Goal: Task Accomplishment & Management: Complete application form

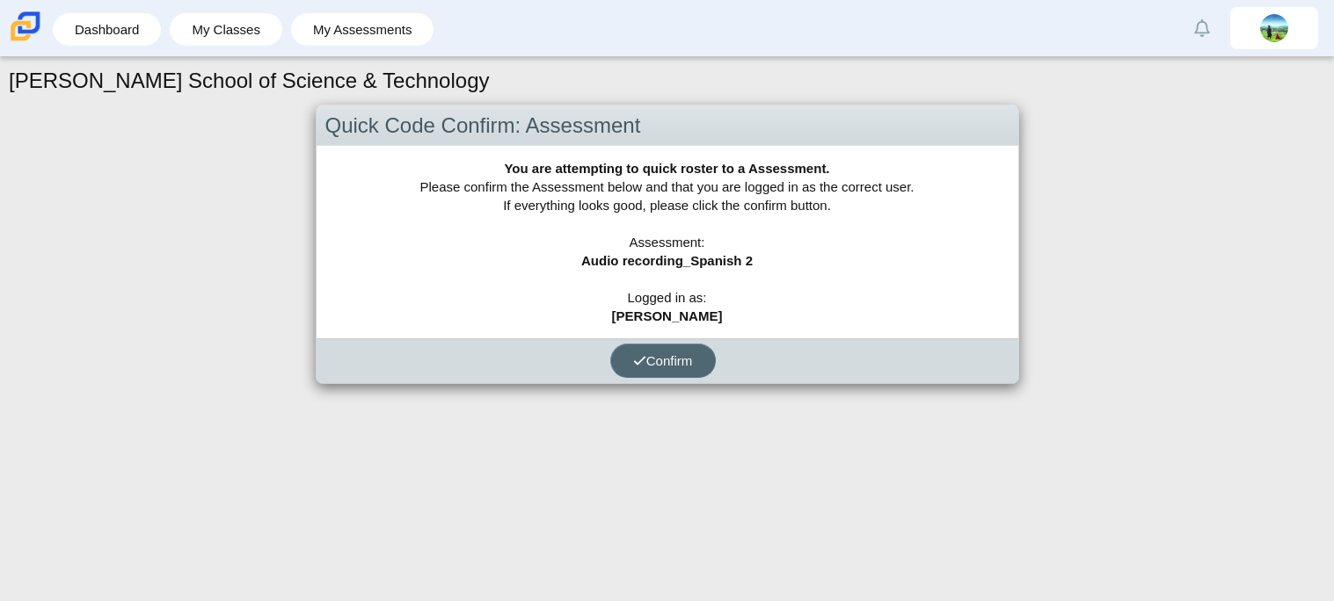
click at [651, 356] on span "Confirm" at bounding box center [663, 360] width 60 height 15
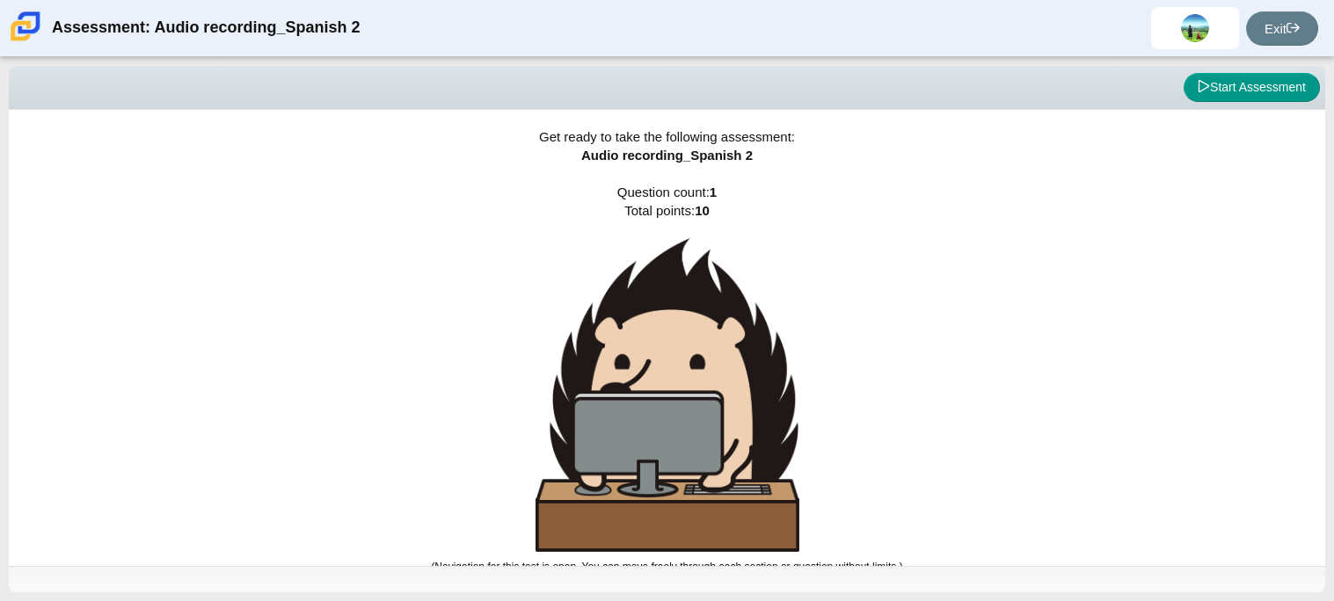
scroll to position [10, 0]
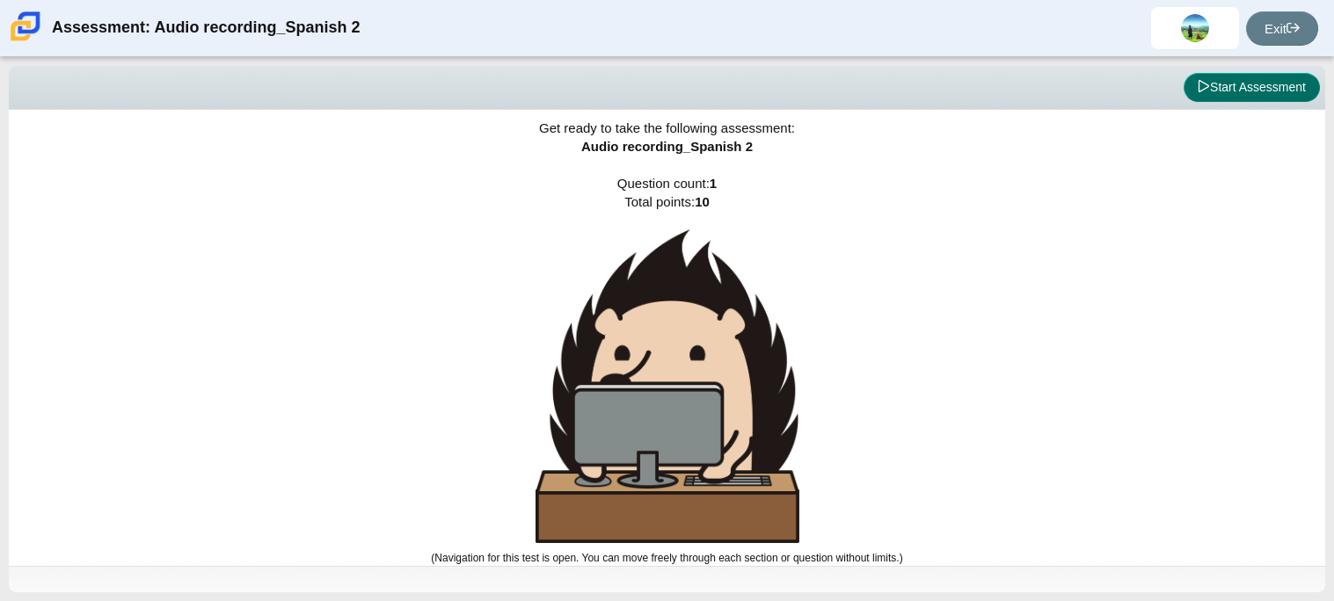
click at [1263, 95] on button "Start Assessment" at bounding box center [1251, 88] width 136 height 30
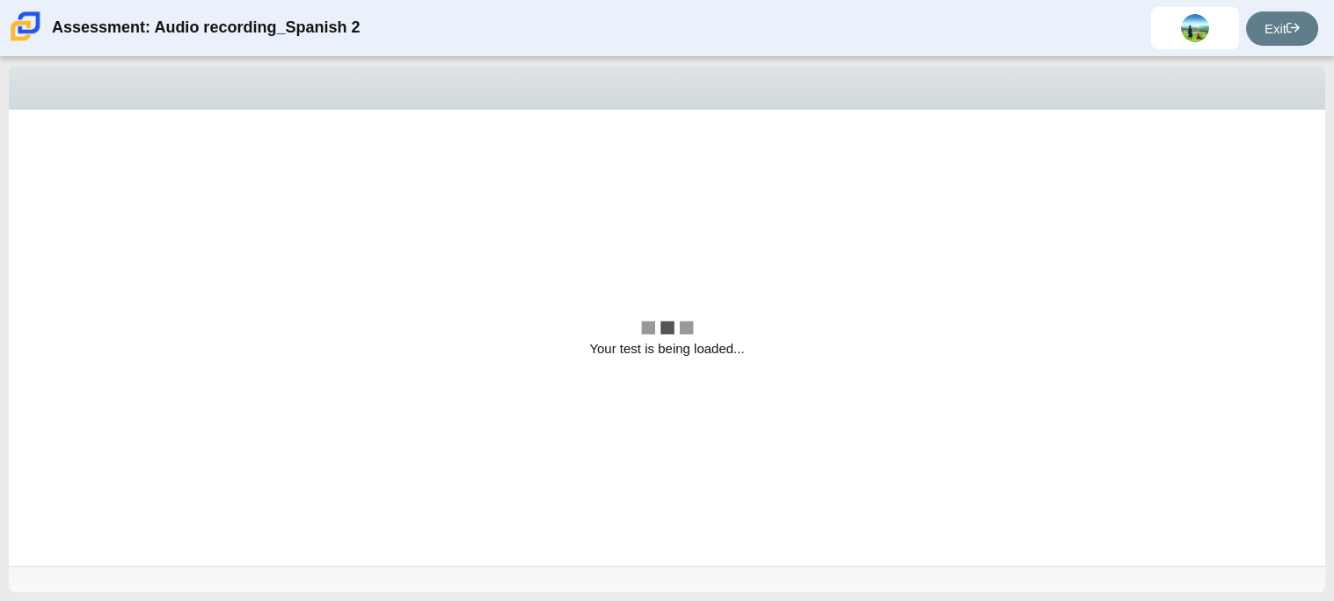
scroll to position [0, 0]
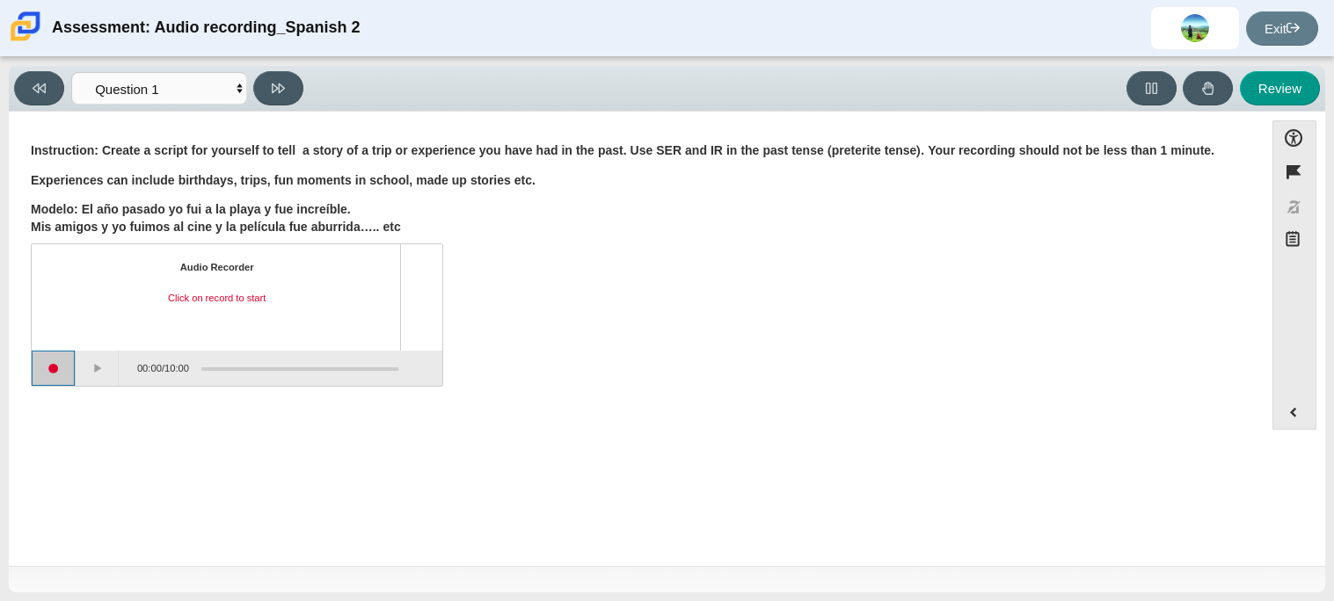
click at [54, 373] on button "Start recording" at bounding box center [54, 368] width 44 height 35
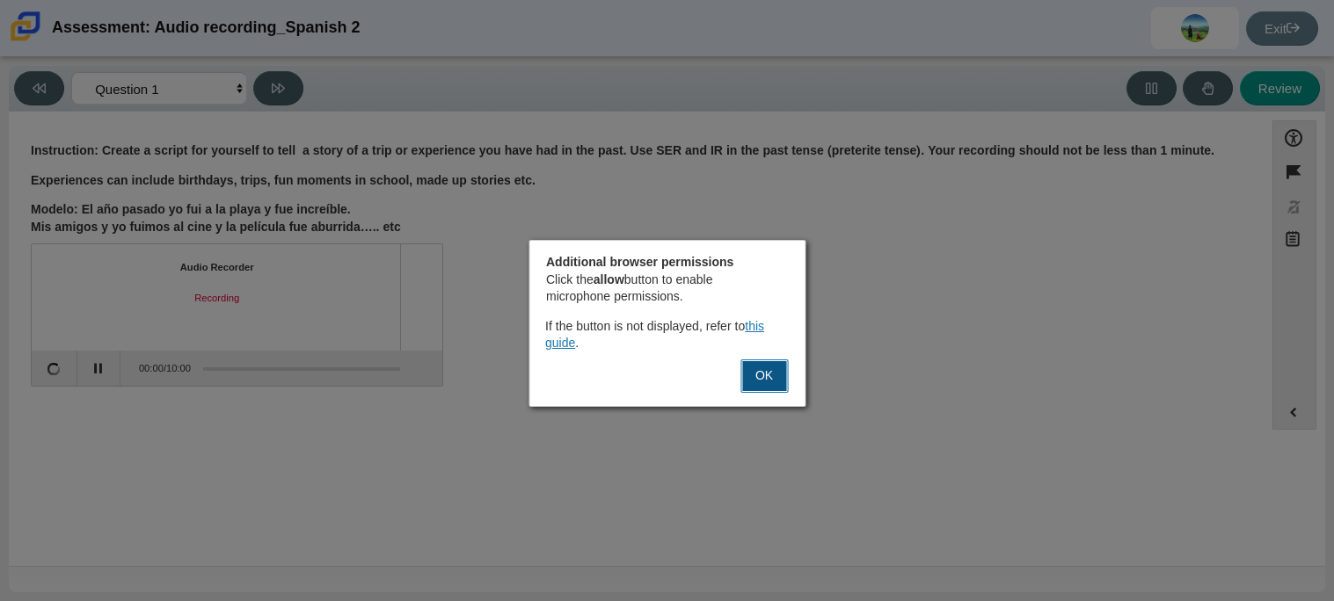
click at [767, 379] on button "OK" at bounding box center [763, 376] width 47 height 33
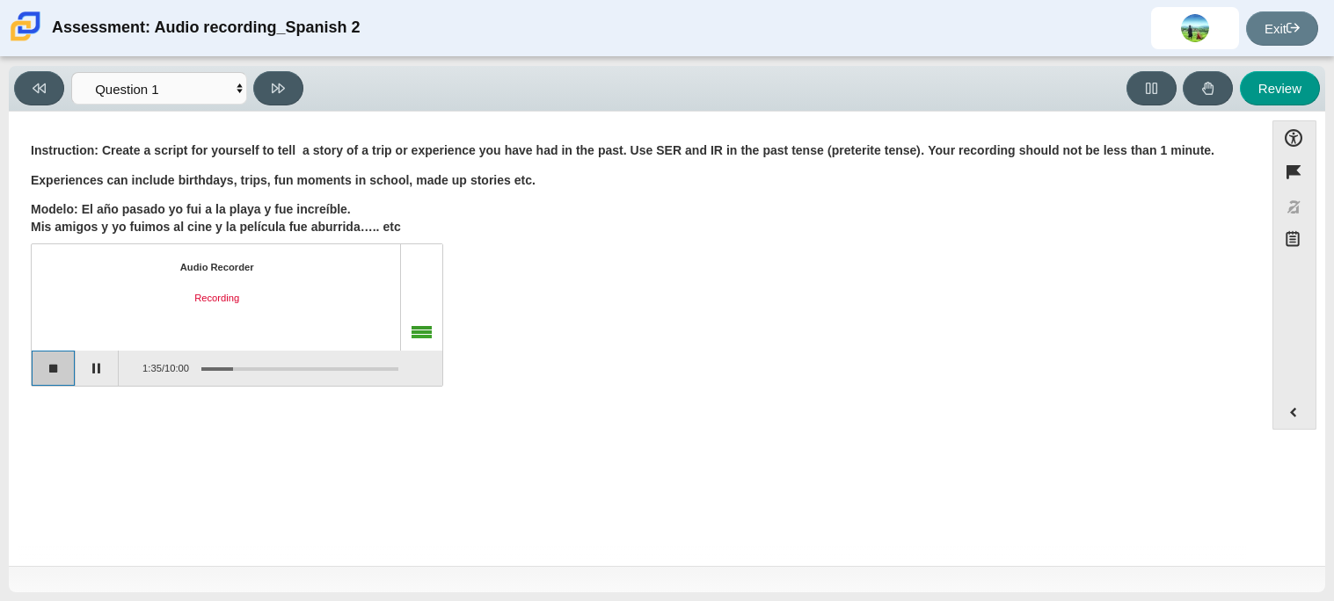
click at [56, 372] on button "Stop recording" at bounding box center [54, 368] width 44 height 35
click at [1278, 81] on button "Review" at bounding box center [1280, 88] width 80 height 34
select select "review"
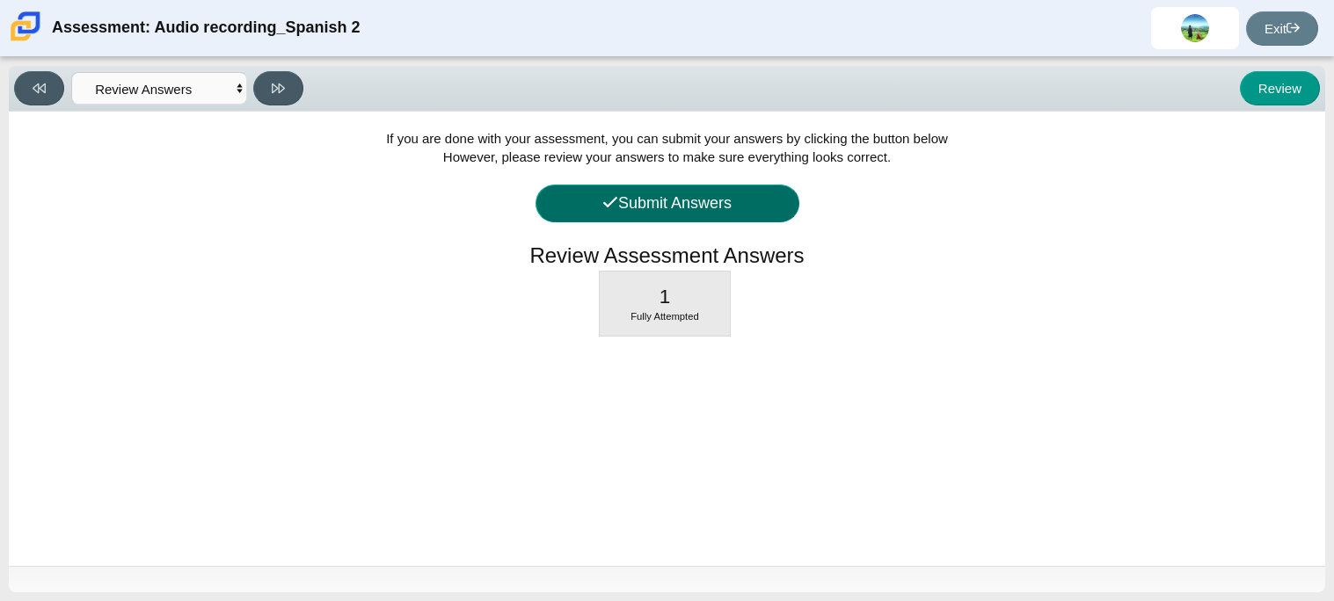
click at [764, 207] on button "Submit Answers" at bounding box center [667, 204] width 264 height 38
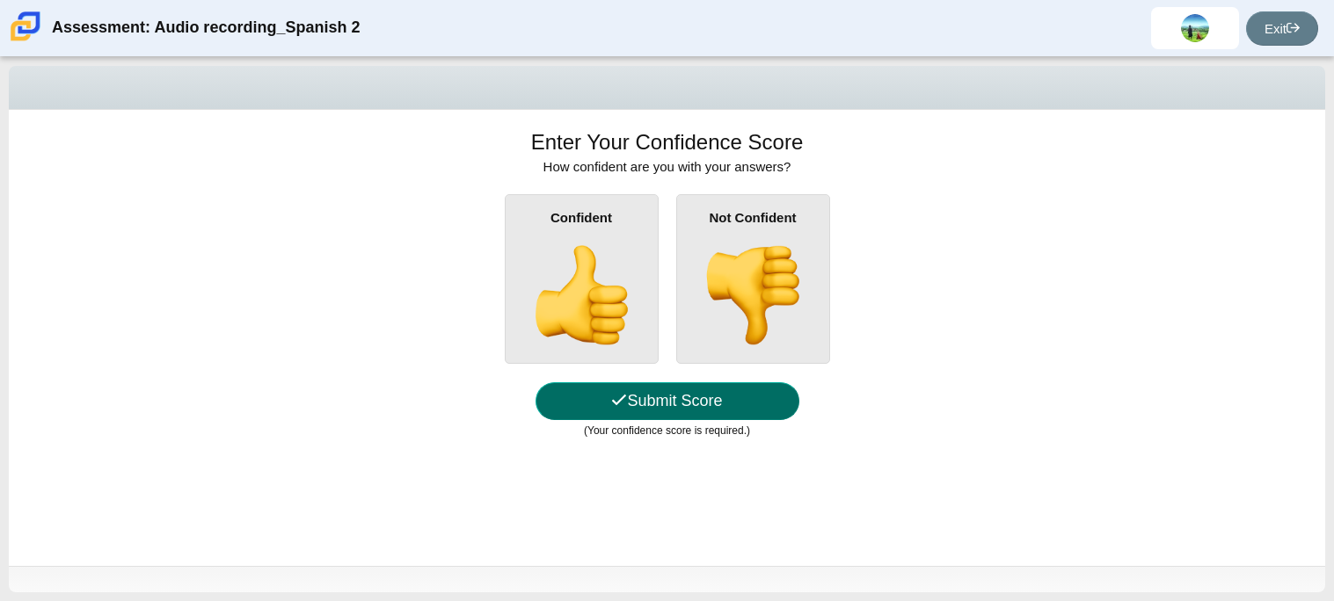
click at [666, 386] on button "Submit Score" at bounding box center [667, 401] width 264 height 38
click at [746, 222] on b "Not Confident" at bounding box center [752, 217] width 87 height 15
click at [0, 0] on input "Not Confident" at bounding box center [0, 0] width 0 height 0
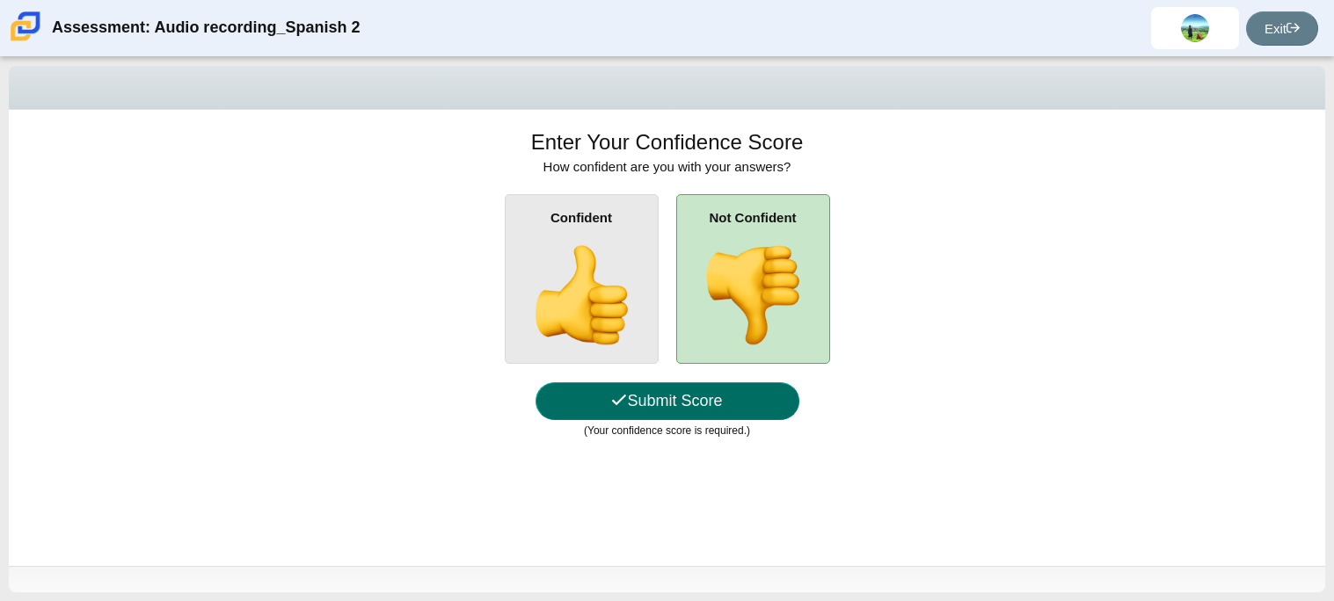
click at [654, 396] on button "Submit Score" at bounding box center [667, 401] width 264 height 38
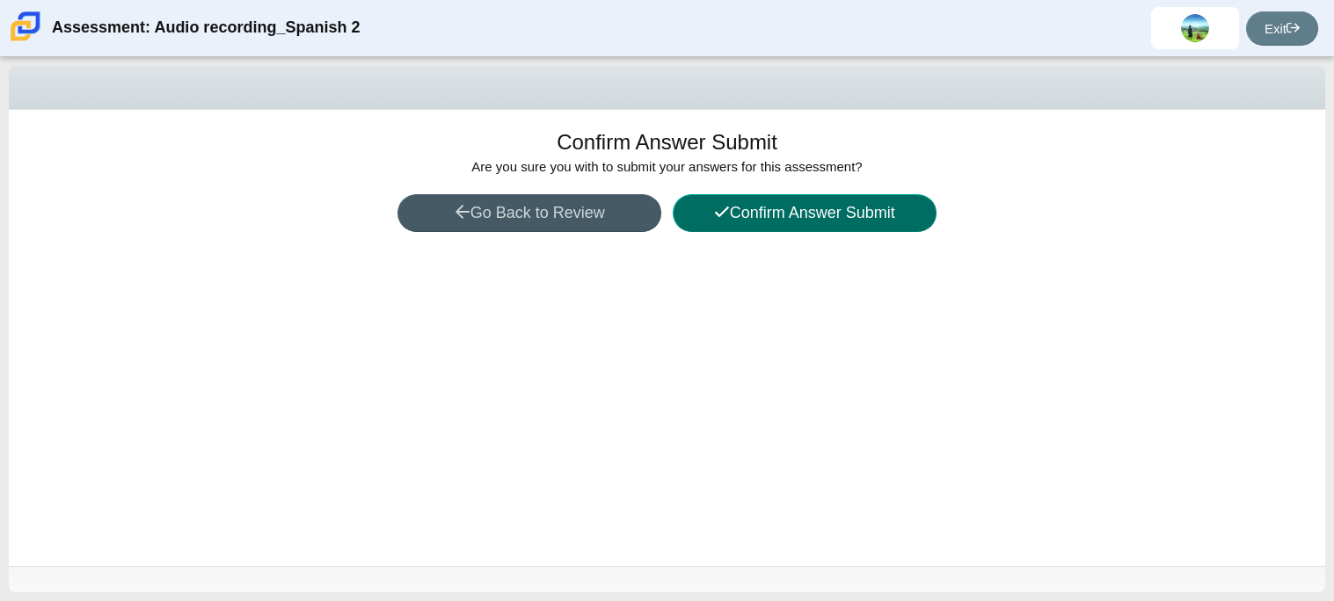
click at [868, 224] on button "Confirm Answer Submit" at bounding box center [805, 213] width 264 height 38
